Goal: Navigation & Orientation: Find specific page/section

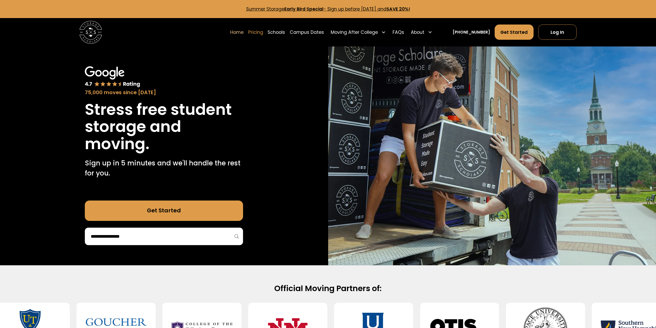
click at [263, 31] on link "Pricing" at bounding box center [255, 32] width 15 height 16
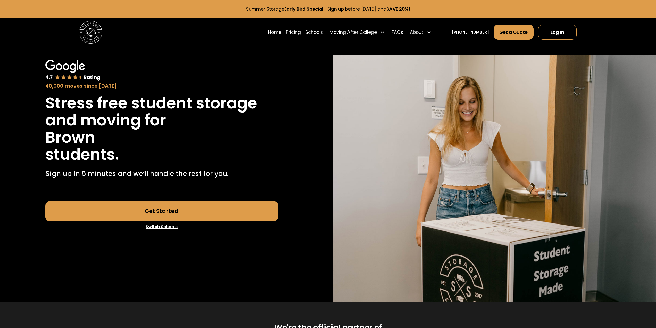
click at [165, 228] on link "Switch Schools" at bounding box center [161, 226] width 233 height 11
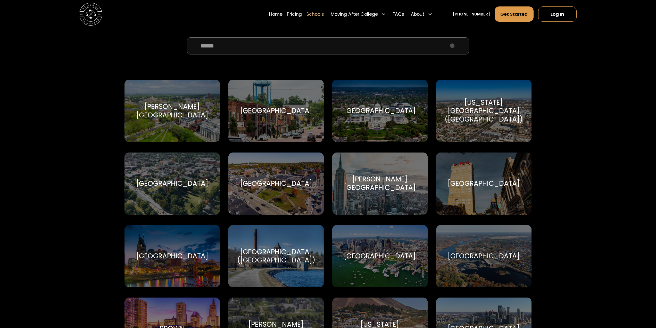
scroll to position [77, 0]
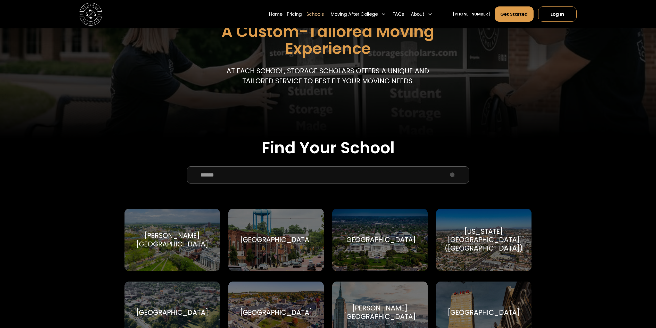
click at [283, 174] on input "School Select Form" at bounding box center [328, 174] width 283 height 17
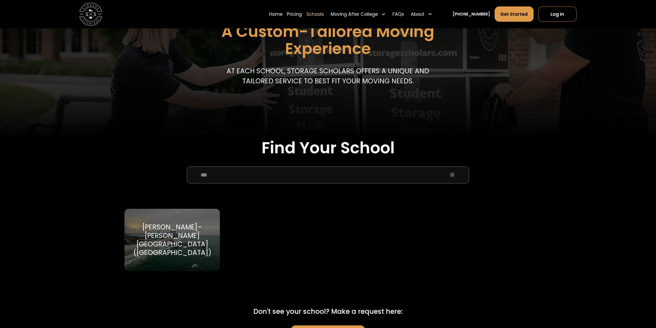
type input "***"
click at [187, 234] on div "Embry–Riddle Aeronautical University (Daytona Beach)" at bounding box center [172, 240] width 82 height 34
